Goal: Transaction & Acquisition: Purchase product/service

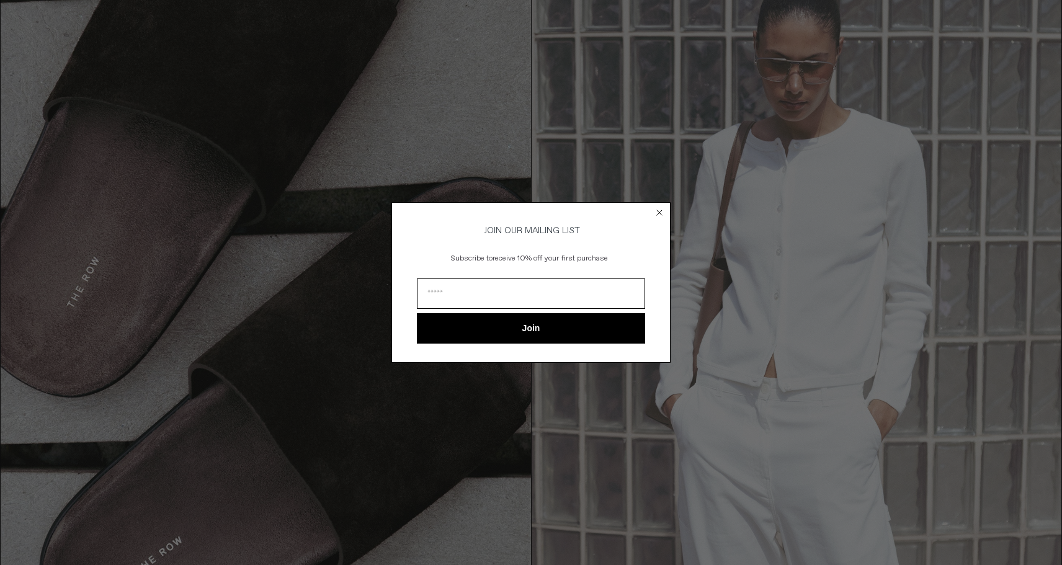
scroll to position [1502, 0]
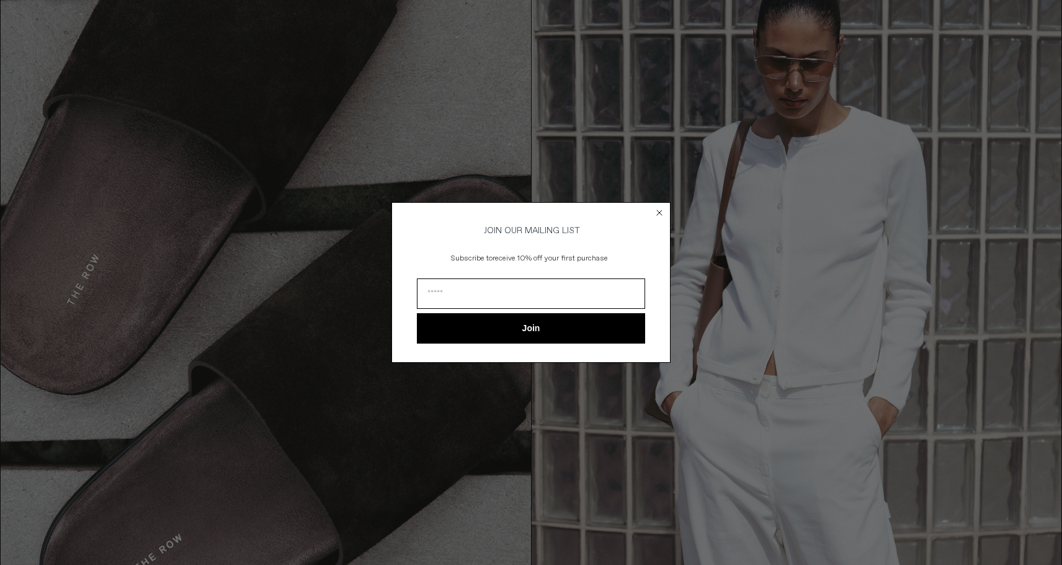
click at [661, 208] on circle "Close dialog" at bounding box center [660, 213] width 12 height 12
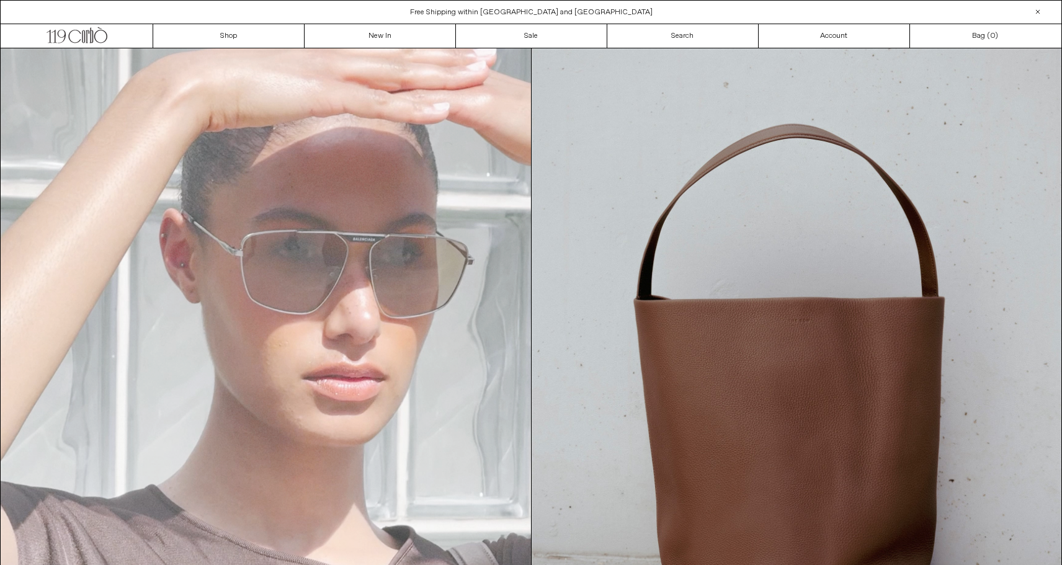
scroll to position [0, 0]
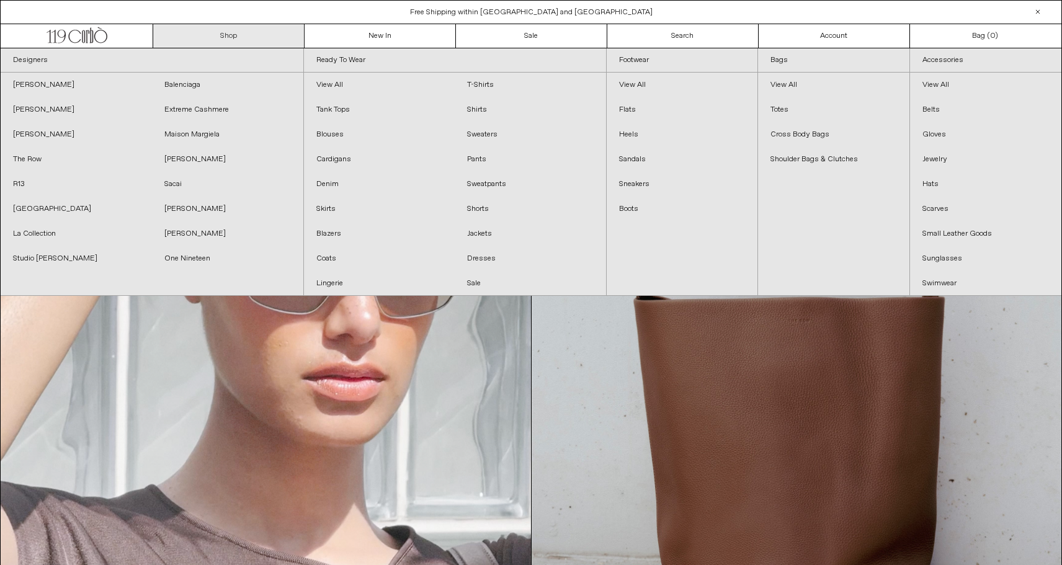
click at [229, 33] on link "Shop" at bounding box center [228, 36] width 151 height 24
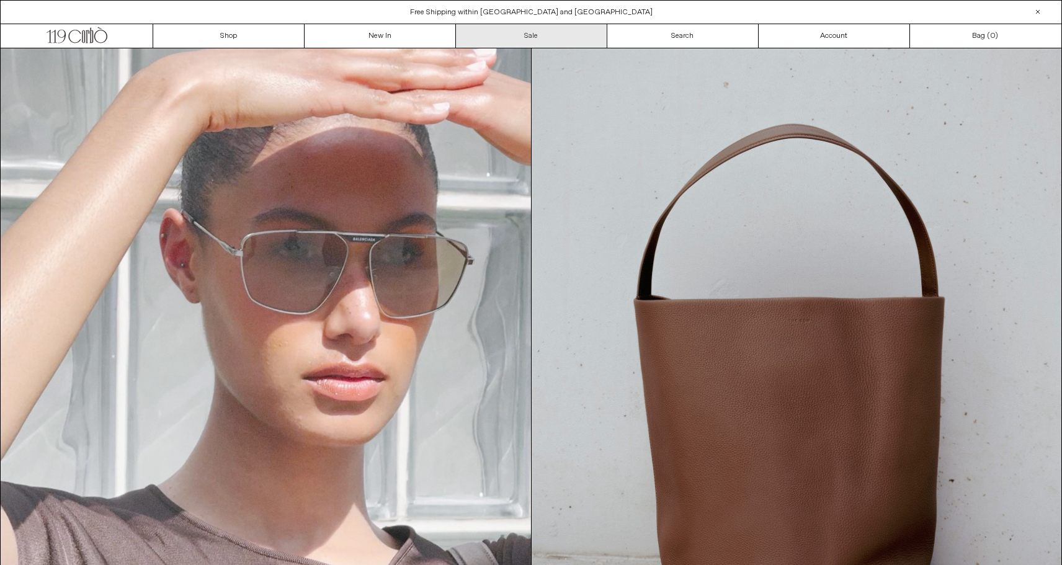
click at [543, 37] on link "Sale" at bounding box center [531, 36] width 151 height 24
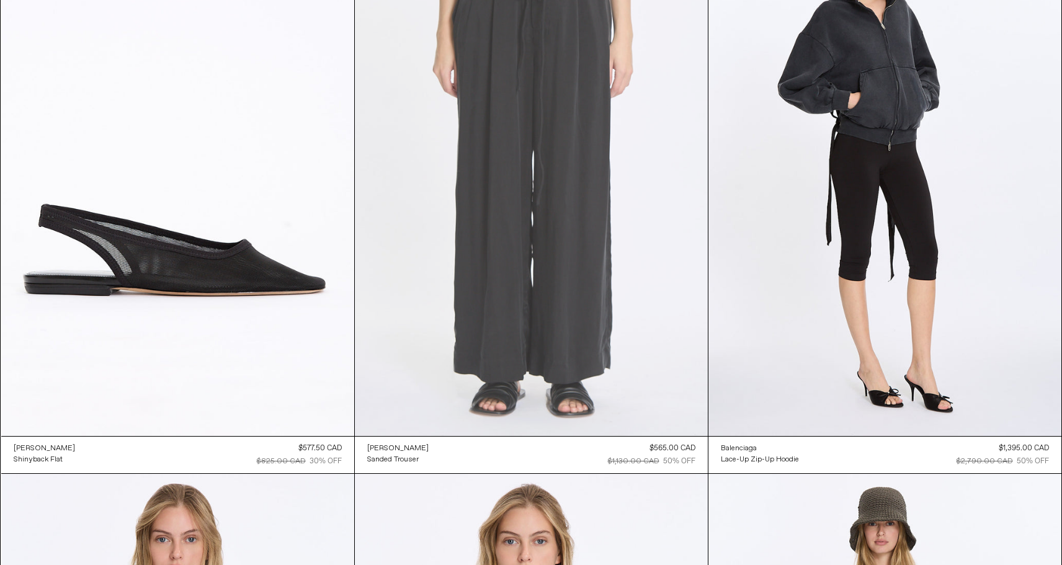
scroll to position [166, 0]
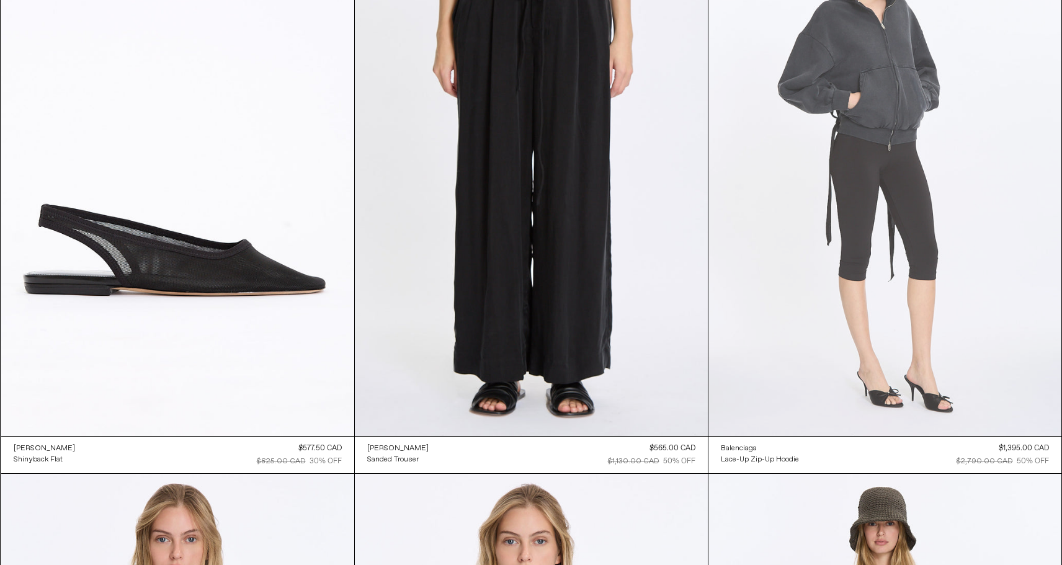
click at [884, 235] on at bounding box center [884, 171] width 353 height 530
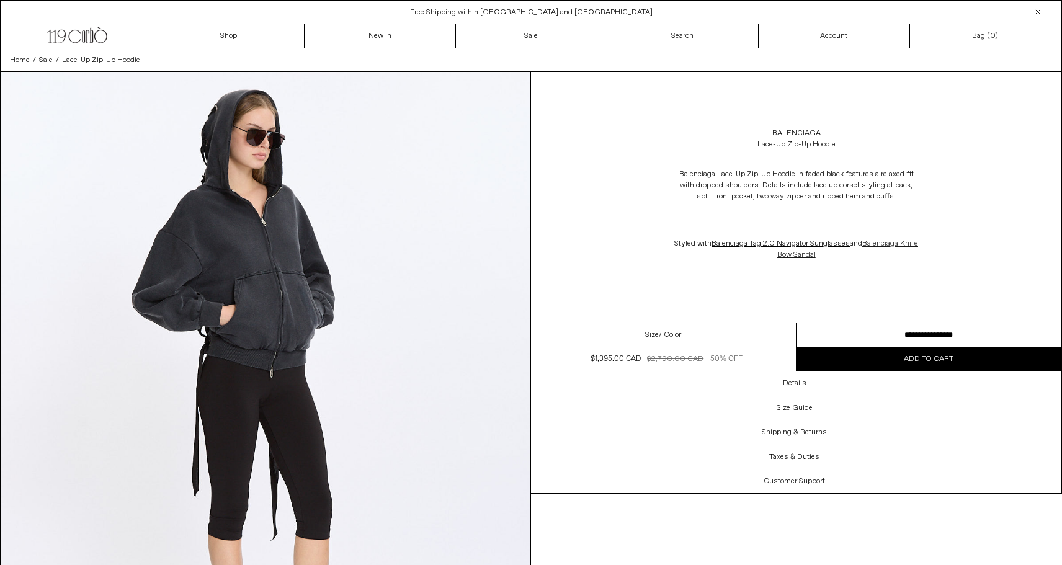
click at [802, 257] on link "Balenciaga Knife Bow Sandal" at bounding box center [847, 249] width 141 height 21
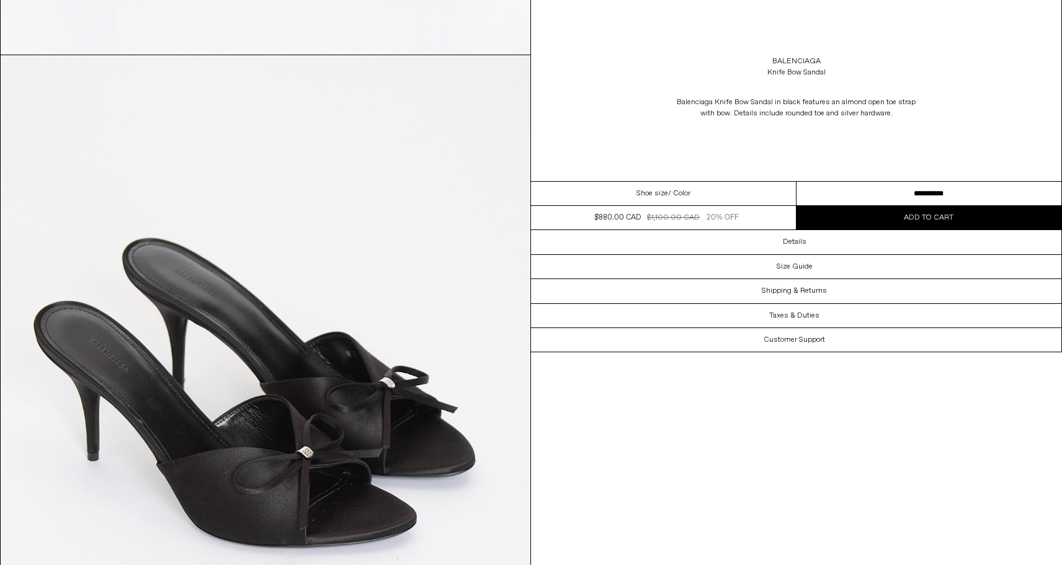
scroll to position [1343, 0]
click at [682, 193] on span "/ Color" at bounding box center [679, 193] width 22 height 11
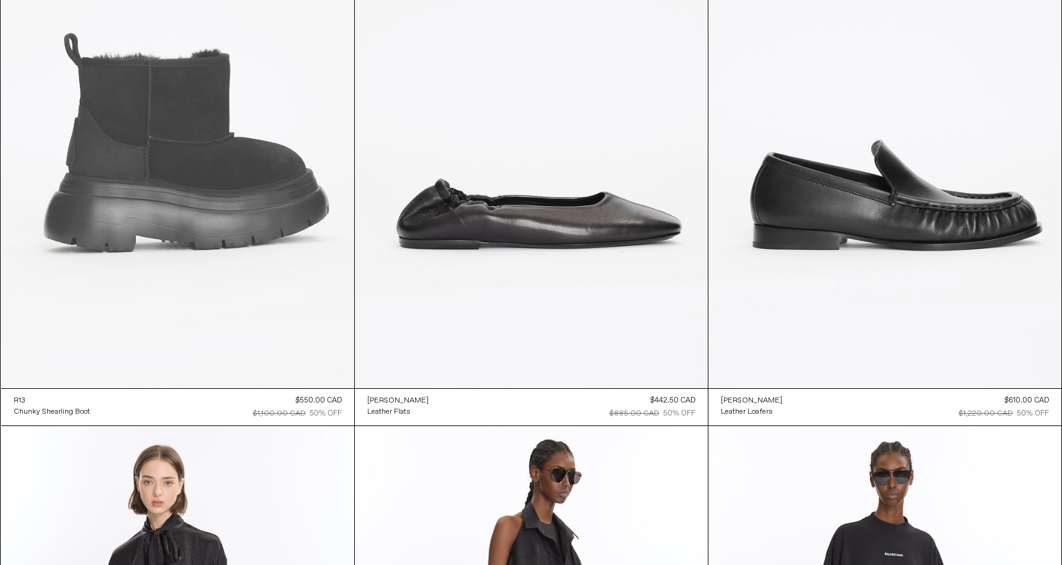
scroll to position [21205, 0]
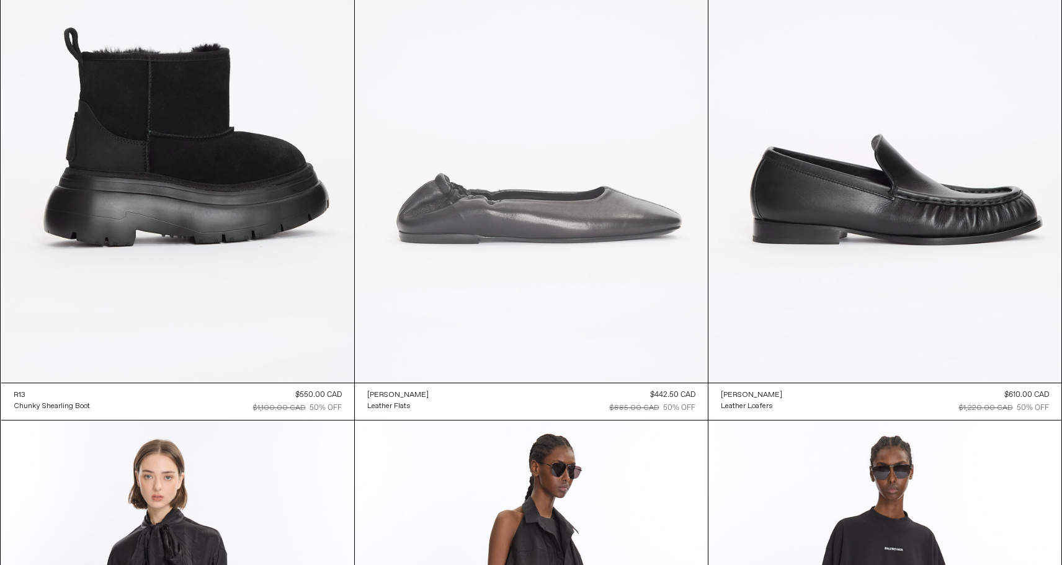
click at [540, 223] on at bounding box center [531, 119] width 353 height 530
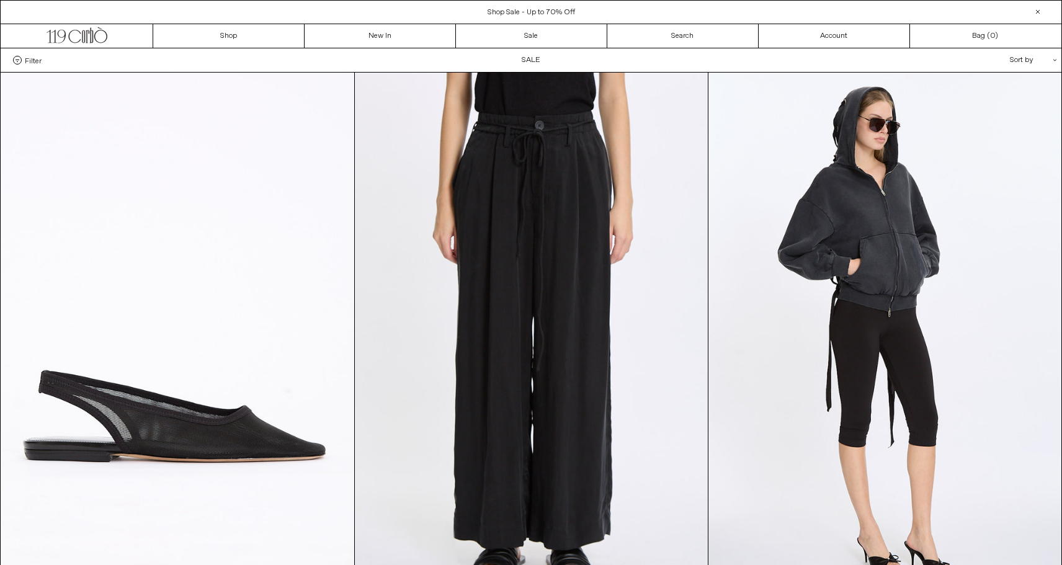
scroll to position [0, 0]
click at [94, 38] on icon ".cls-1, .cls-2 { fill: #231f20; stroke: #231f20; stroke-miterlimit: 10; stroke-…" at bounding box center [77, 34] width 61 height 18
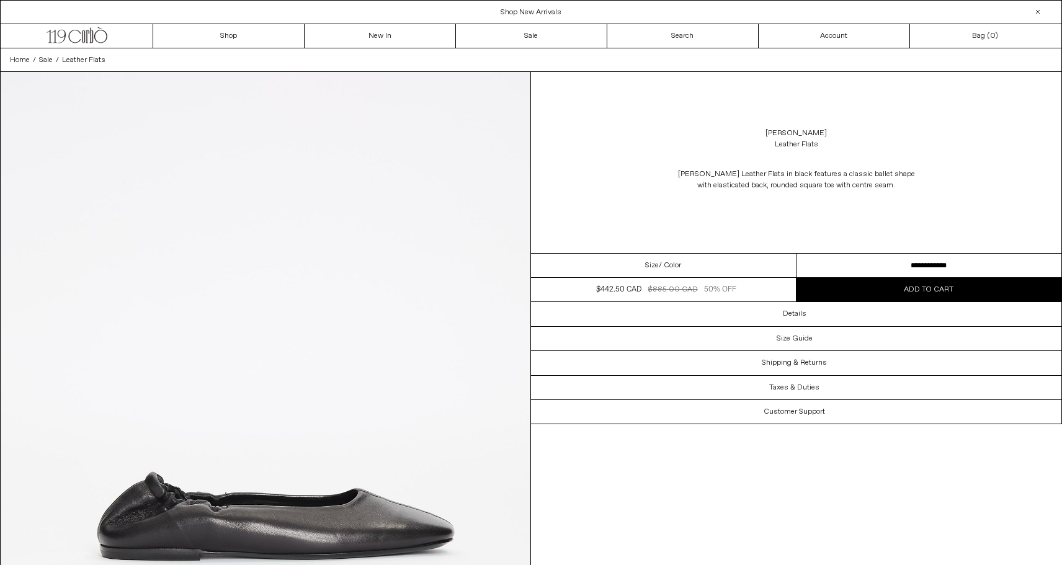
select select "**********"
click at [868, 295] on button "Add to cart" at bounding box center [928, 290] width 265 height 24
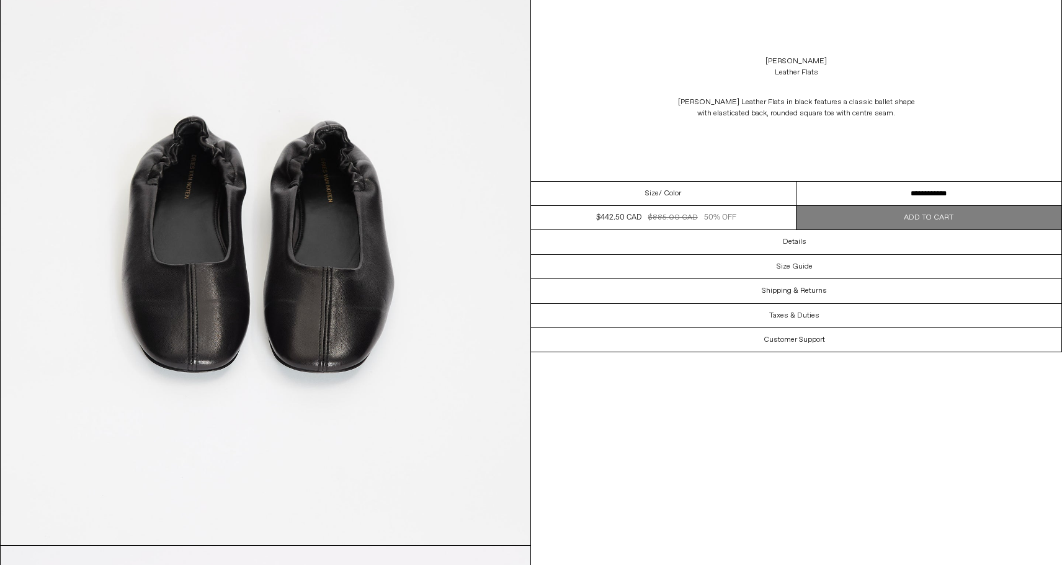
scroll to position [852, 0]
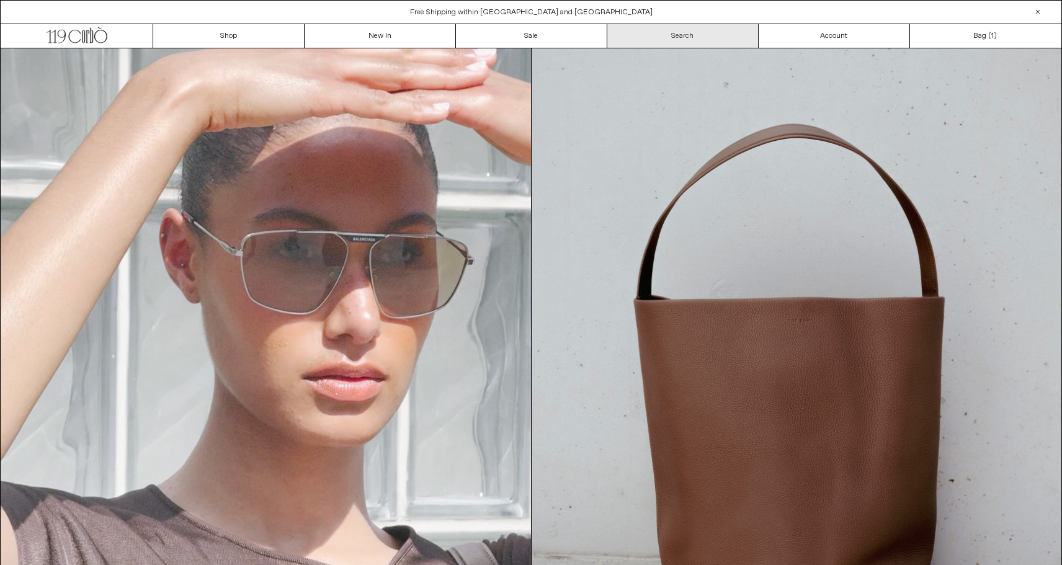
click at [676, 30] on link "Search" at bounding box center [682, 36] width 151 height 24
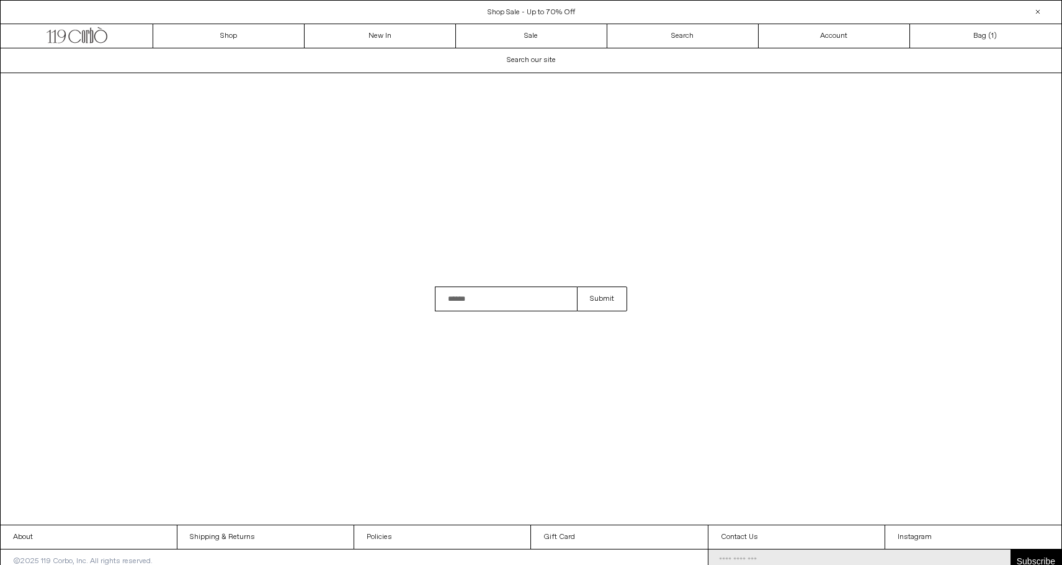
click at [534, 58] on span "Search our site" at bounding box center [531, 60] width 49 height 10
click at [461, 303] on input "Search" at bounding box center [506, 299] width 142 height 25
type input "**********"
click at [602, 299] on button "Submit" at bounding box center [602, 299] width 50 height 25
